Goal: Task Accomplishment & Management: Use online tool/utility

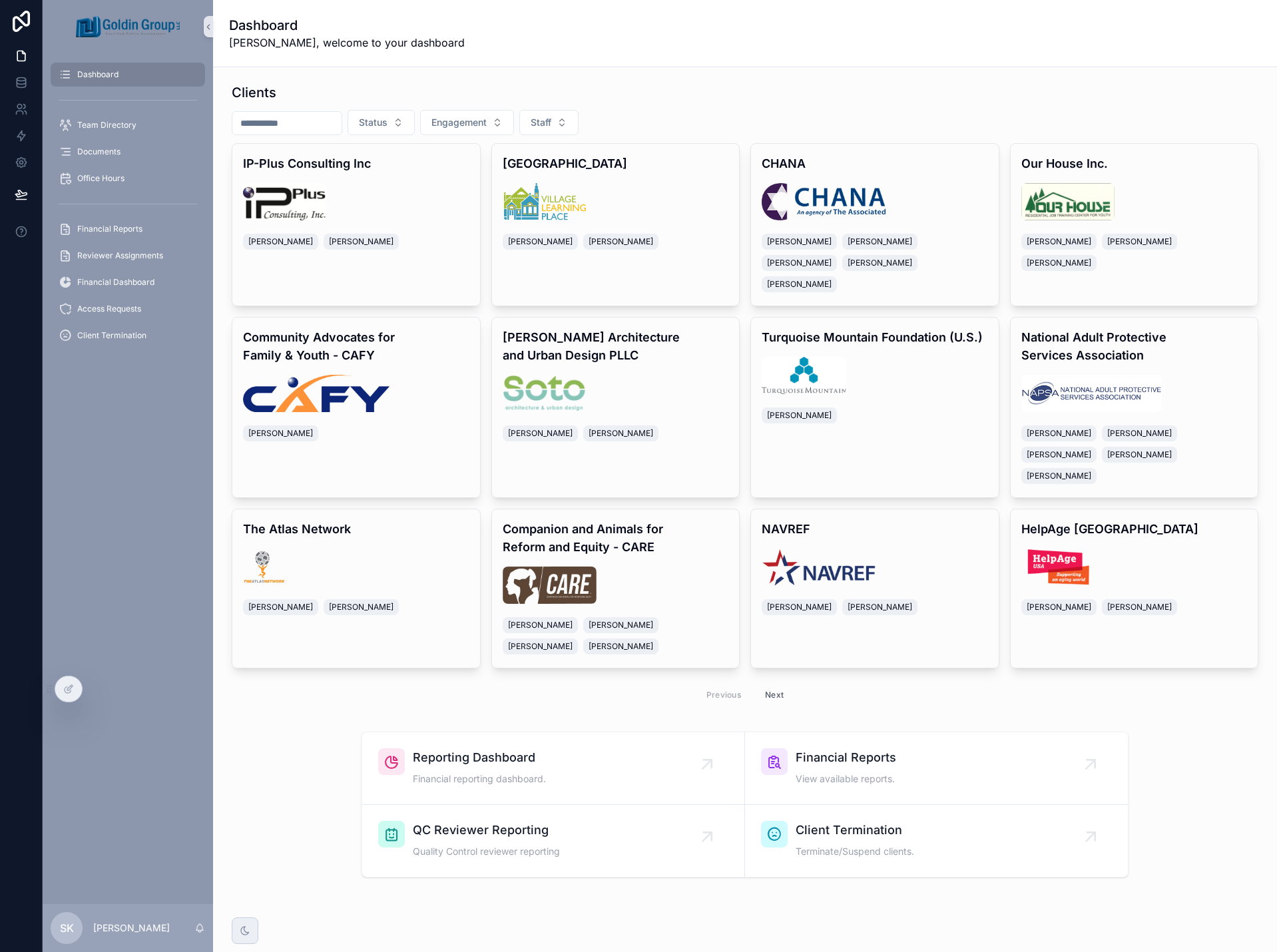
click at [139, 232] on span "Financial Reports" at bounding box center [109, 229] width 65 height 10
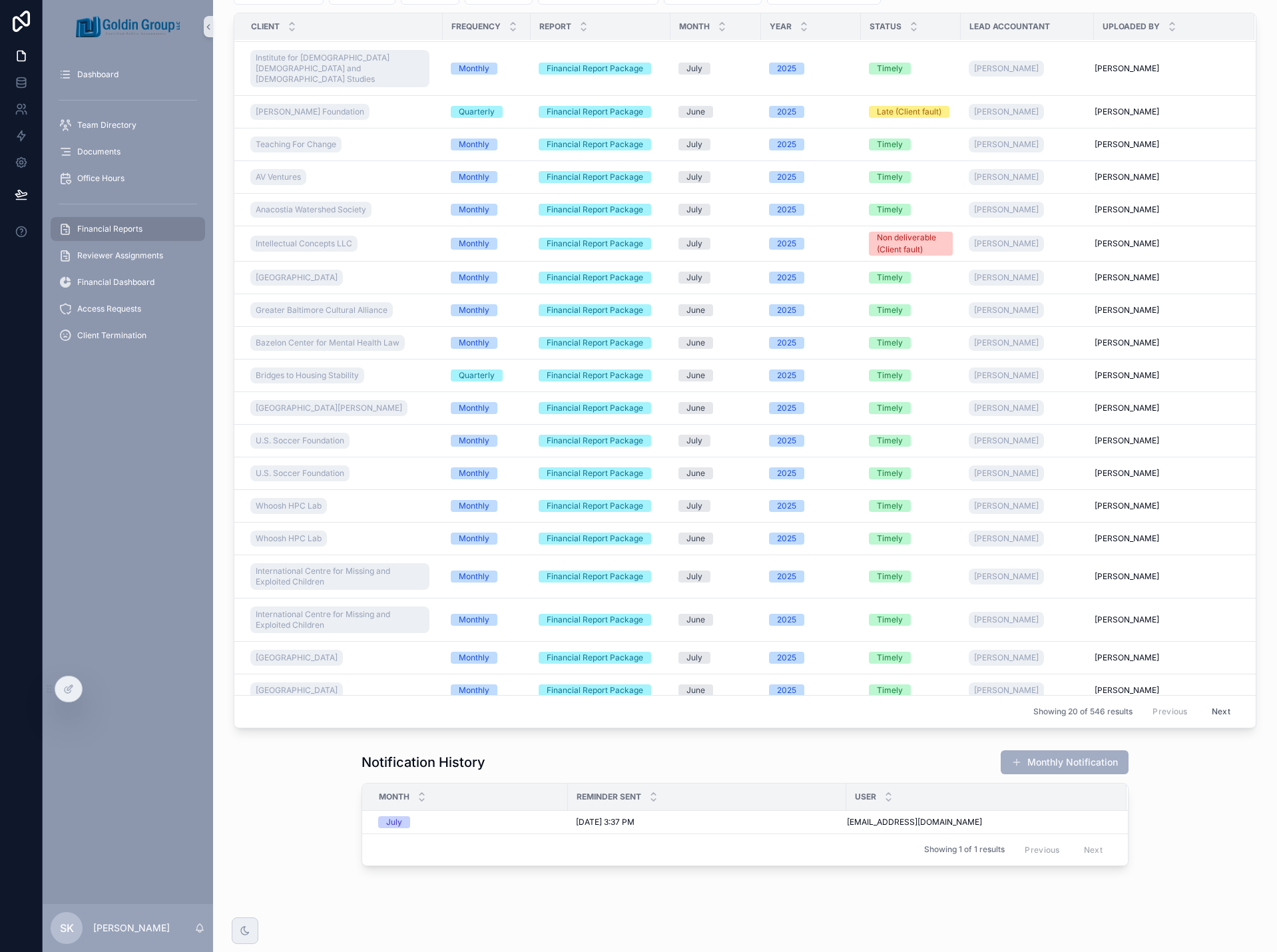
scroll to position [103, 0]
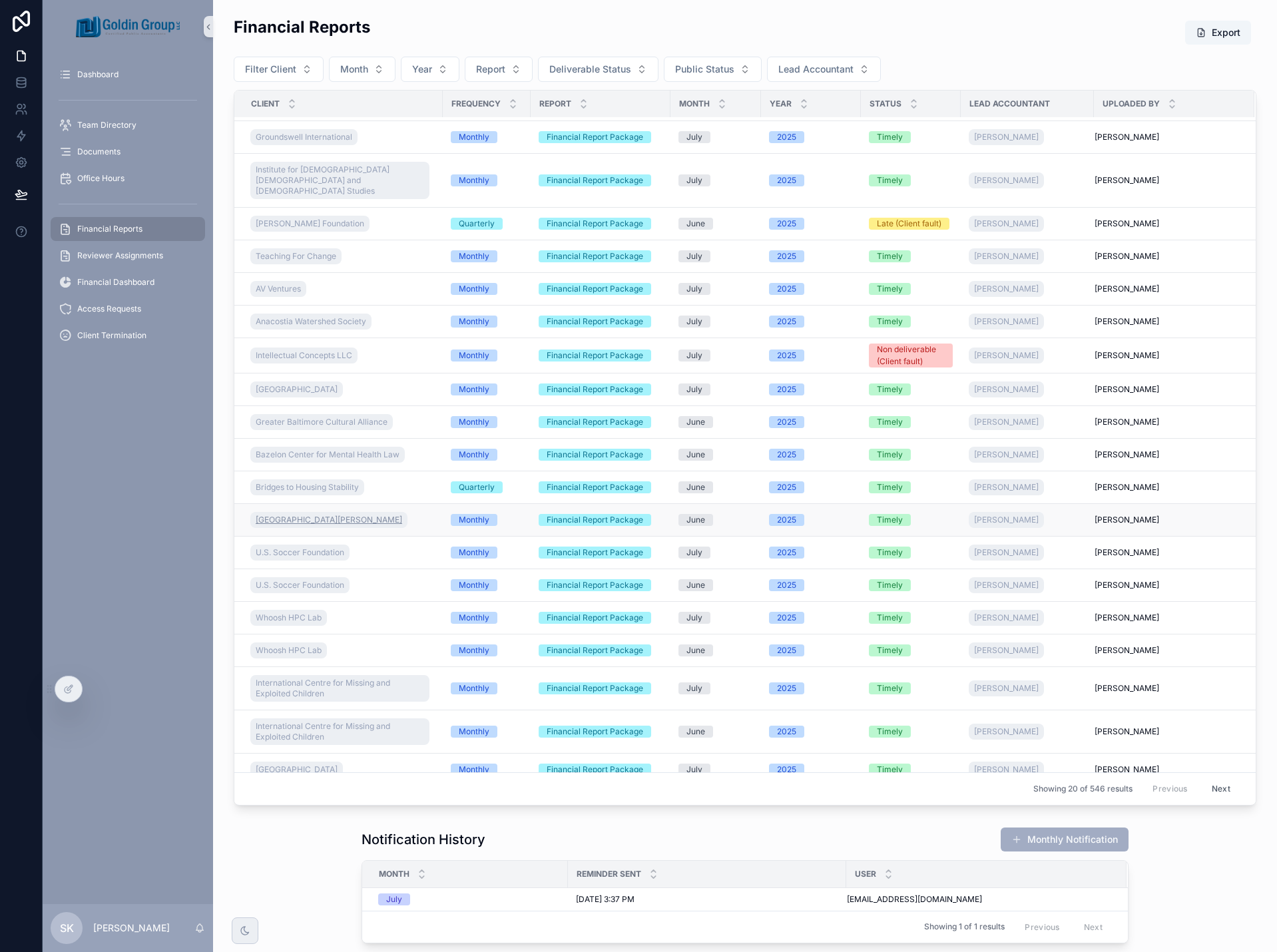
scroll to position [31, 0]
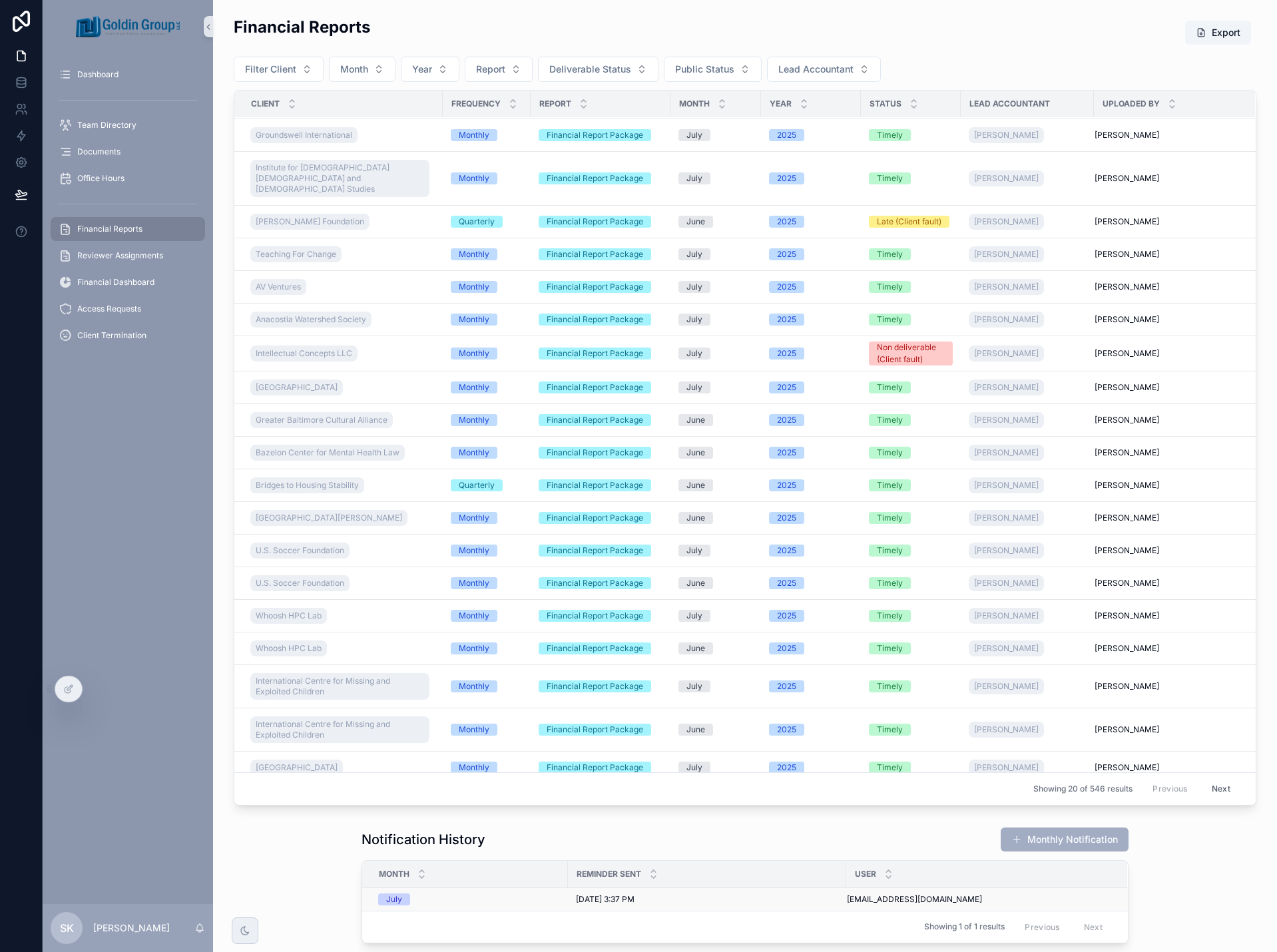
click at [442, 899] on div "July" at bounding box center [469, 899] width 182 height 12
click at [1059, 838] on button "Monthly Notification" at bounding box center [1064, 839] width 128 height 24
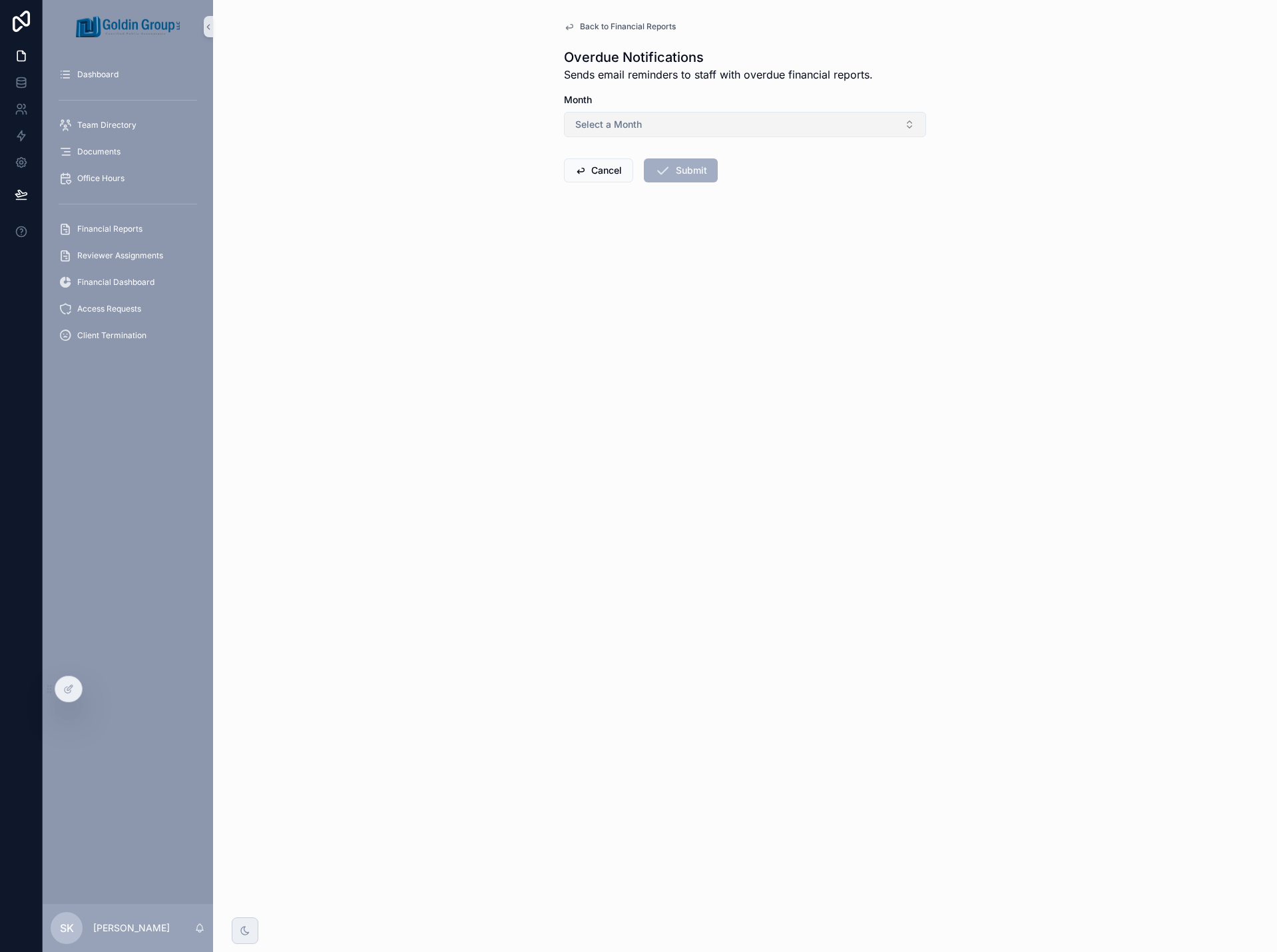
click at [704, 124] on button "Select a Month" at bounding box center [745, 125] width 362 height 25
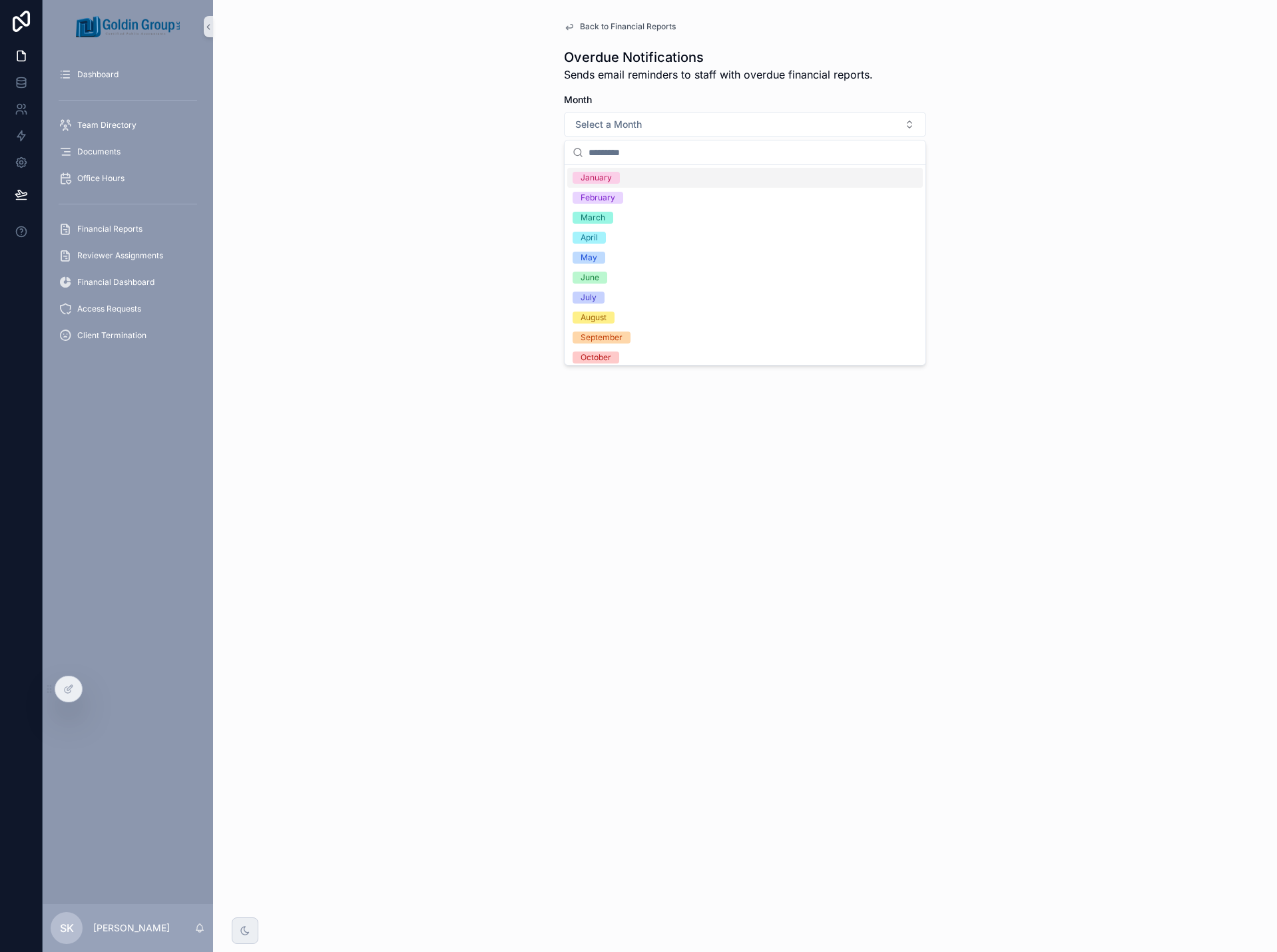
click at [1008, 156] on div "Back to Financial Reports Overdue Notifications Sends email reminders to staff …" at bounding box center [745, 476] width 1064 height 952
click at [616, 174] on button "Cancel" at bounding box center [599, 170] width 69 height 24
